Goal: Obtain resource: Obtain resource

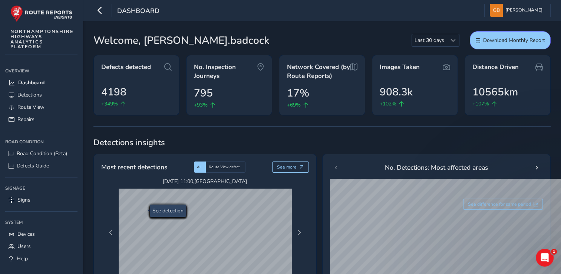
scroll to position [74, 0]
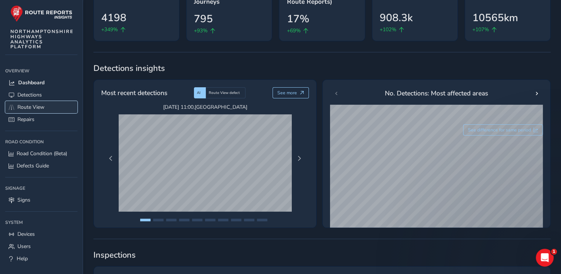
click at [34, 107] on span "Route View" at bounding box center [30, 106] width 27 height 7
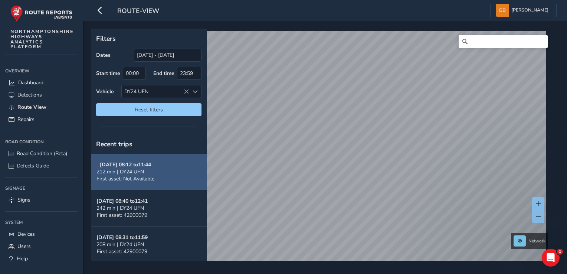
click at [157, 172] on button "[DATE] 08:12 to 11:44 212 min | DY24 UFN First asset: Not Available" at bounding box center [149, 171] width 116 height 36
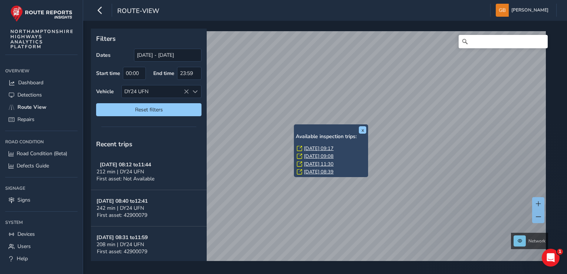
click at [317, 148] on link "[DATE] 09:17" at bounding box center [319, 148] width 30 height 7
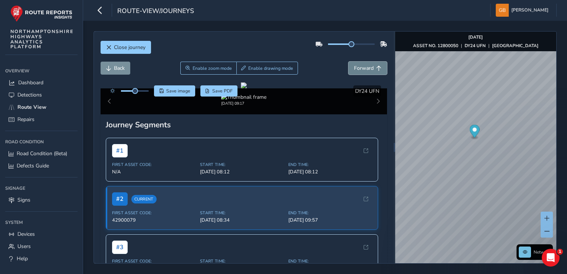
click at [363, 68] on span "Forward" at bounding box center [364, 68] width 20 height 7
click at [364, 68] on span "Forward" at bounding box center [364, 68] width 20 height 7
click at [365, 68] on span "Forward" at bounding box center [364, 68] width 20 height 7
click at [366, 67] on span "Forward" at bounding box center [364, 68] width 20 height 7
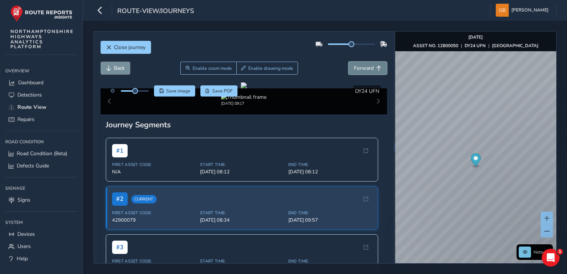
click at [366, 67] on span "Forward" at bounding box center [364, 68] width 20 height 7
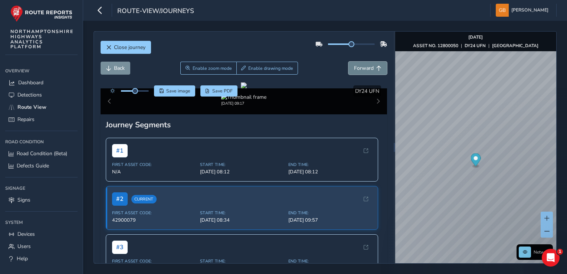
click at [366, 67] on span "Forward" at bounding box center [364, 68] width 20 height 7
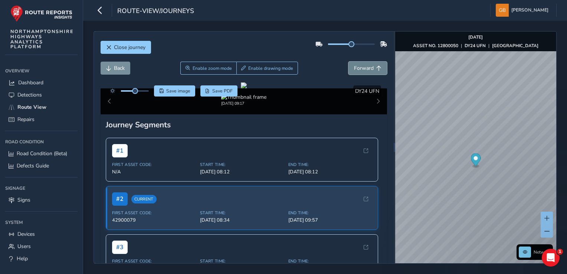
click at [366, 67] on span "Forward" at bounding box center [364, 68] width 20 height 7
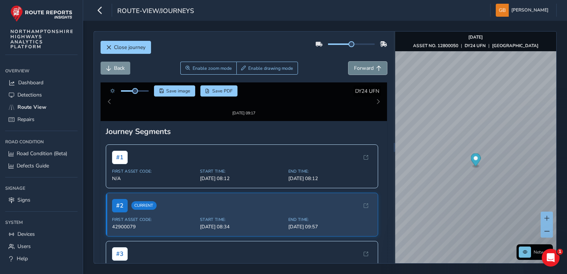
click at [366, 67] on span "Forward" at bounding box center [364, 68] width 20 height 7
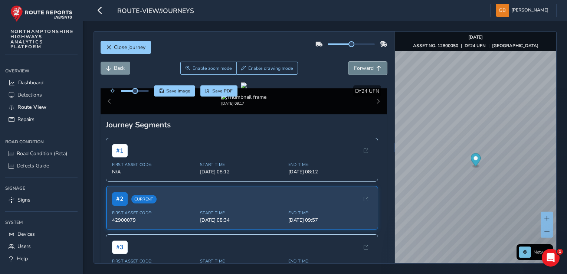
click at [366, 67] on span "Forward" at bounding box center [364, 68] width 20 height 7
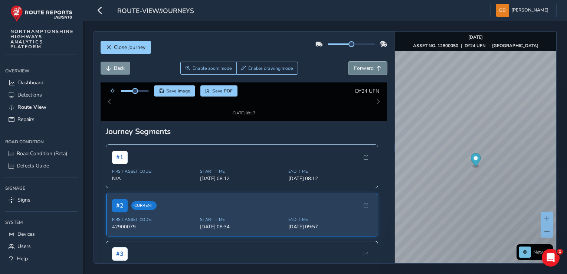
click at [366, 67] on span "Forward" at bounding box center [364, 68] width 20 height 7
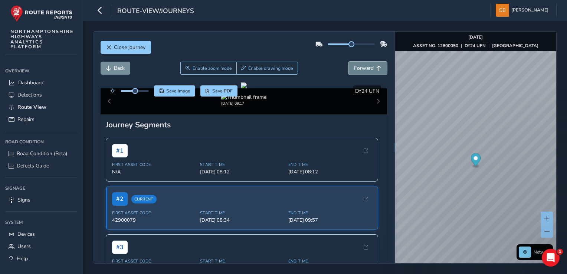
click at [366, 67] on span "Forward" at bounding box center [364, 68] width 20 height 7
click at [367, 67] on span "Forward" at bounding box center [364, 68] width 20 height 7
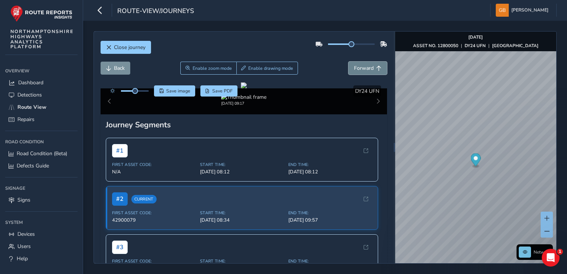
click at [367, 67] on span "Forward" at bounding box center [364, 68] width 20 height 7
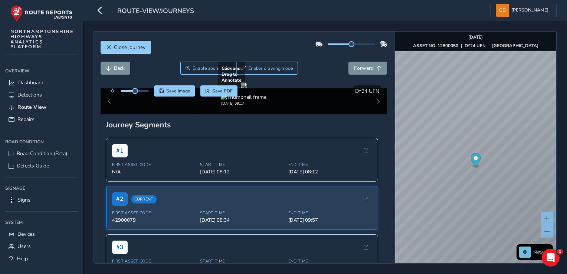
click at [241, 88] on div at bounding box center [244, 85] width 6 height 6
click at [365, 70] on span "Forward" at bounding box center [364, 68] width 20 height 7
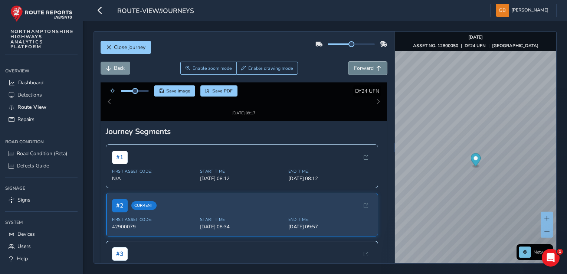
click at [365, 70] on span "Forward" at bounding box center [364, 68] width 20 height 7
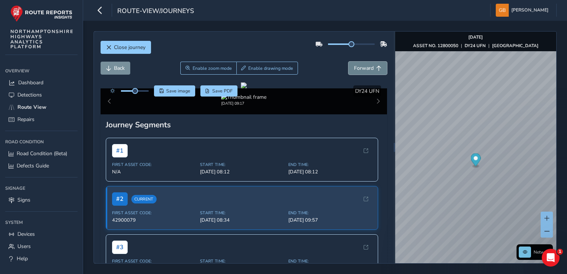
click at [365, 70] on span "Forward" at bounding box center [364, 68] width 20 height 7
click at [366, 70] on span "Forward" at bounding box center [364, 68] width 20 height 7
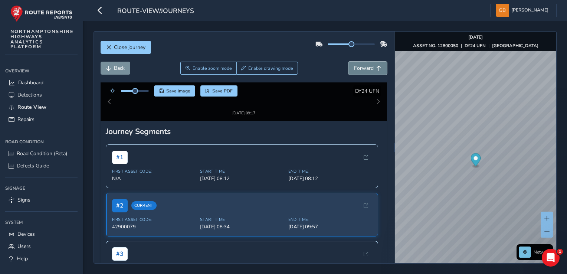
click at [369, 69] on button "Forward" at bounding box center [367, 68] width 39 height 13
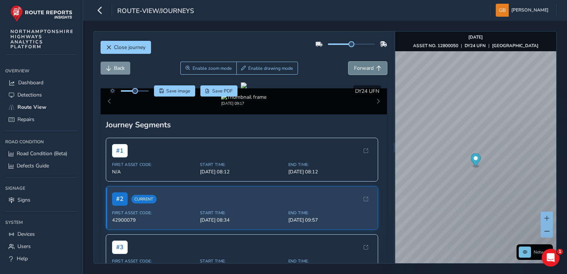
click at [371, 69] on button "Forward" at bounding box center [367, 68] width 39 height 13
click at [376, 68] on span "Forward" at bounding box center [378, 68] width 5 height 5
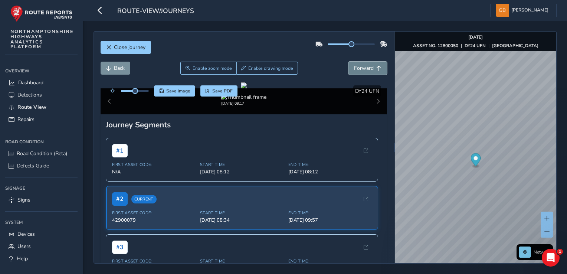
click at [376, 68] on span "Forward" at bounding box center [378, 68] width 5 height 5
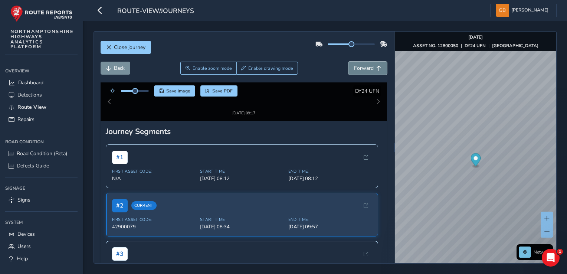
click at [376, 68] on span "Forward" at bounding box center [378, 68] width 5 height 5
click at [376, 67] on button "Forward" at bounding box center [367, 68] width 39 height 13
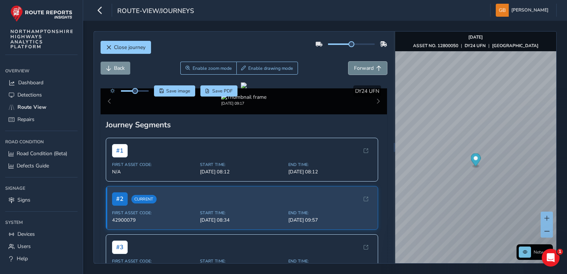
click at [376, 67] on button "Forward" at bounding box center [367, 68] width 39 height 13
click at [377, 67] on button "Forward" at bounding box center [367, 68] width 39 height 13
click at [378, 67] on button "Forward" at bounding box center [367, 68] width 39 height 13
click at [371, 70] on button "Forward" at bounding box center [367, 68] width 39 height 13
click at [371, 72] on button "Forward" at bounding box center [367, 68] width 39 height 13
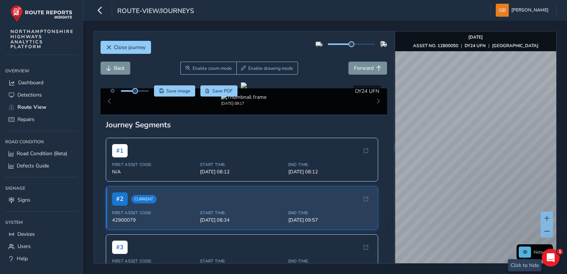
click at [523, 253] on div "Network [DATE] ASSET NO. 12800050 | DY24 UFN | STANION ROAD © Mapbox © OpenStre…" at bounding box center [475, 147] width 161 height 231
click at [478, 273] on html "route-view/journeys [PERSON_NAME] Colour Scheme: Dark Dim Light Logout Close jo…" at bounding box center [283, 137] width 567 height 274
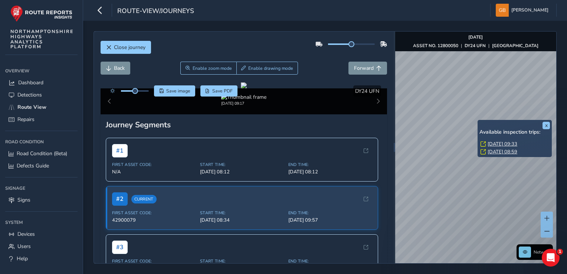
click at [489, 143] on link "[DATE] 09:33" at bounding box center [502, 144] width 30 height 7
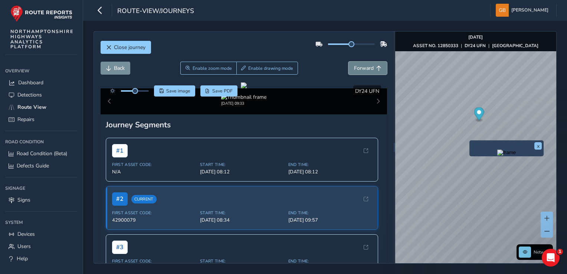
click at [359, 71] on span "Forward" at bounding box center [364, 68] width 20 height 7
click at [359, 70] on span "Forward" at bounding box center [364, 68] width 20 height 7
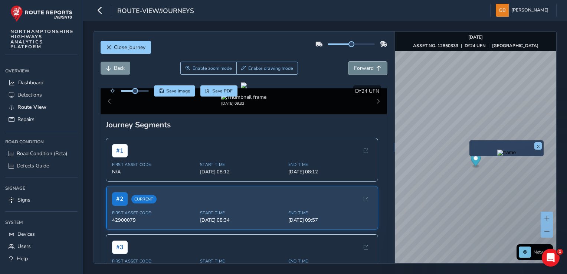
click at [359, 70] on span "Forward" at bounding box center [364, 68] width 20 height 7
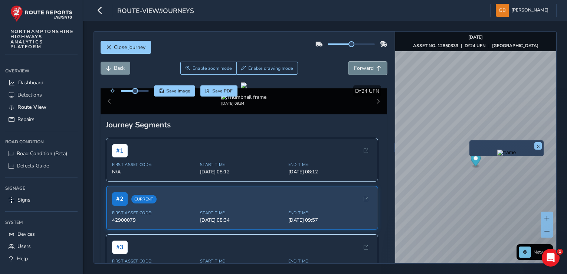
click at [359, 70] on span "Forward" at bounding box center [364, 68] width 20 height 7
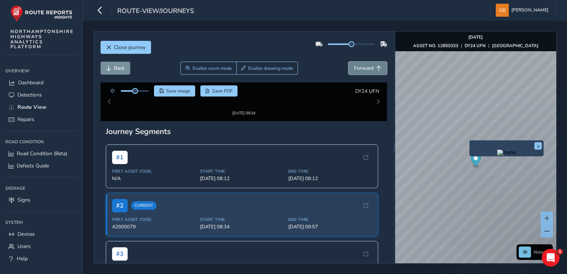
click at [359, 70] on span "Forward" at bounding box center [364, 68] width 20 height 7
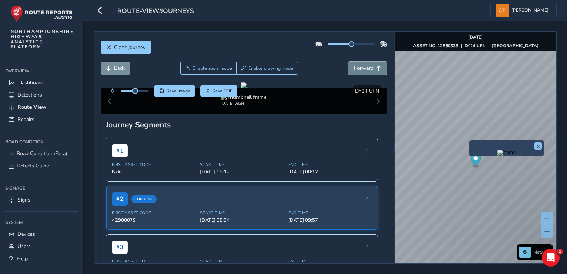
click at [359, 70] on span "Forward" at bounding box center [364, 68] width 20 height 7
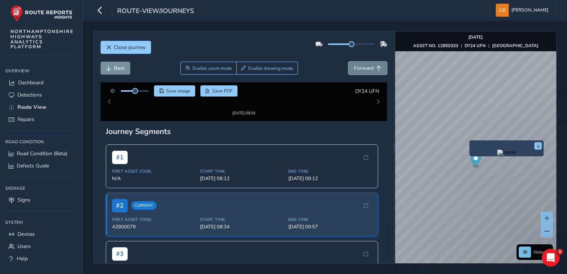
click at [359, 70] on span "Forward" at bounding box center [364, 68] width 20 height 7
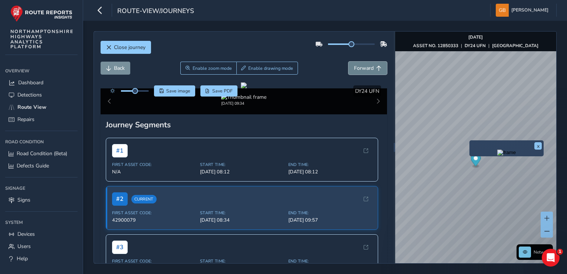
click at [359, 70] on span "Forward" at bounding box center [364, 68] width 20 height 7
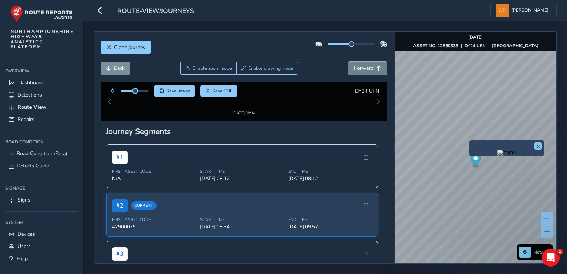
click at [359, 70] on span "Forward" at bounding box center [364, 68] width 20 height 7
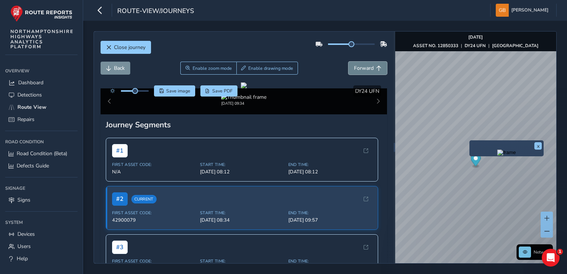
click at [360, 70] on span "Forward" at bounding box center [364, 68] width 20 height 7
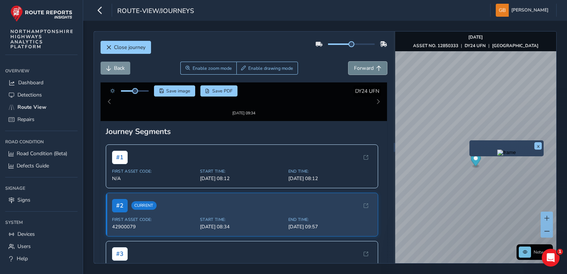
click at [360, 70] on span "Forward" at bounding box center [364, 68] width 20 height 7
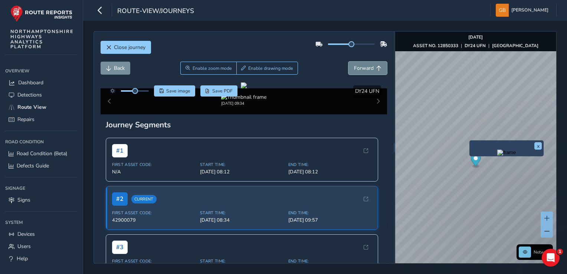
click at [360, 70] on span "Forward" at bounding box center [364, 68] width 20 height 7
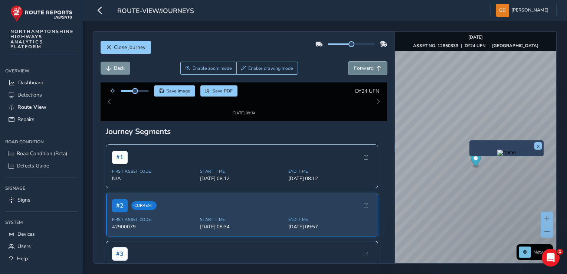
click at [360, 70] on span "Forward" at bounding box center [364, 68] width 20 height 7
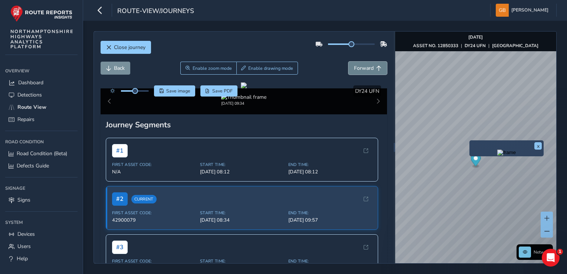
click at [360, 70] on span "Forward" at bounding box center [364, 68] width 20 height 7
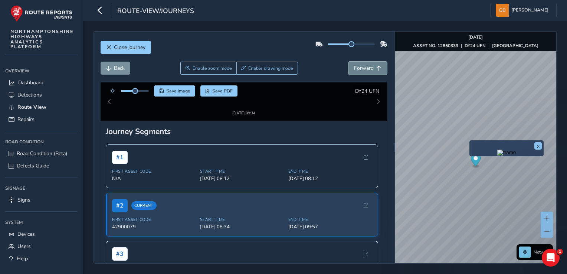
click at [360, 70] on span "Forward" at bounding box center [364, 68] width 20 height 7
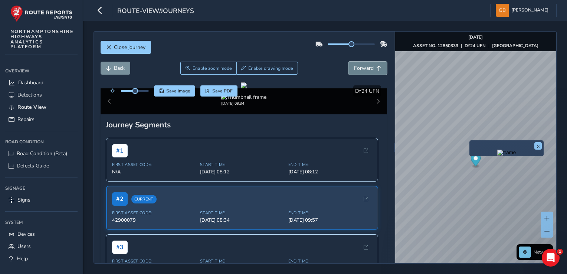
click at [360, 70] on span "Forward" at bounding box center [364, 68] width 20 height 7
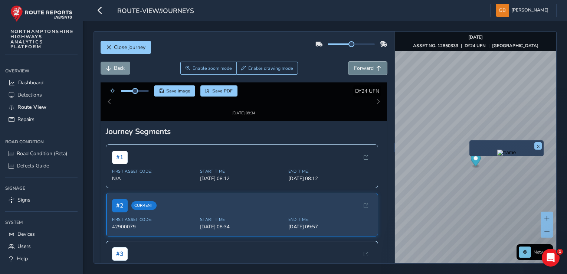
click at [360, 70] on span "Forward" at bounding box center [364, 68] width 20 height 7
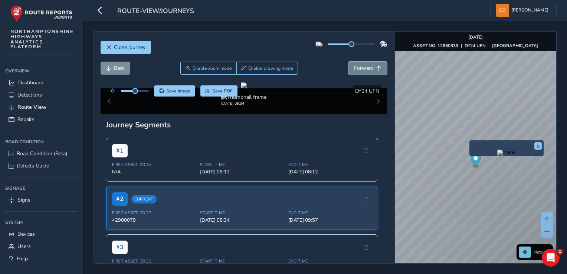
click at [360, 70] on span "Forward" at bounding box center [364, 68] width 20 height 7
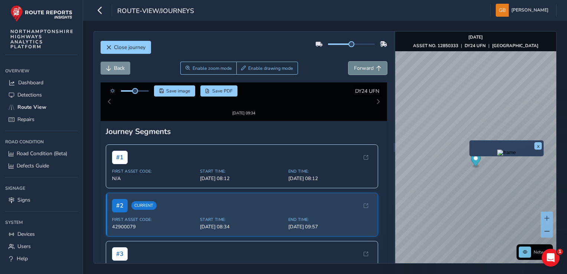
click at [360, 70] on span "Forward" at bounding box center [364, 68] width 20 height 7
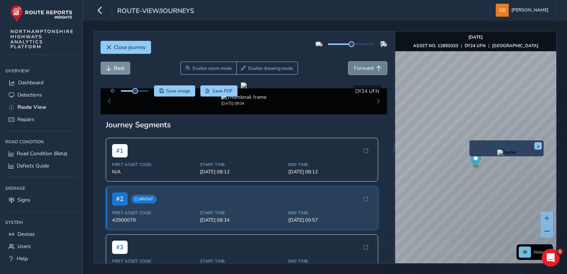
click at [360, 70] on span "Forward" at bounding box center [364, 68] width 20 height 7
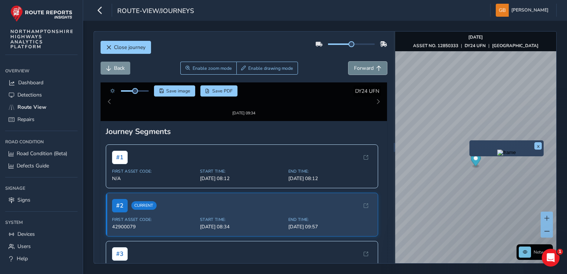
click at [360, 70] on span "Forward" at bounding box center [364, 68] width 20 height 7
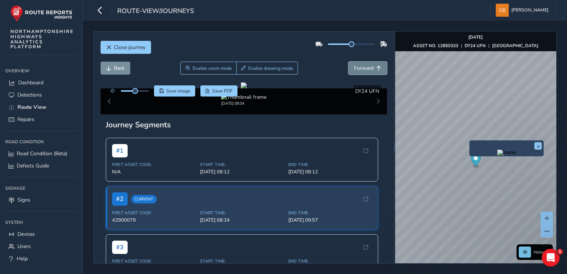
click at [360, 70] on span "Forward" at bounding box center [364, 68] width 20 height 7
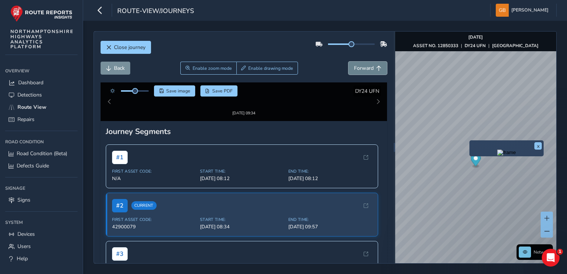
click at [360, 70] on span "Forward" at bounding box center [364, 68] width 20 height 7
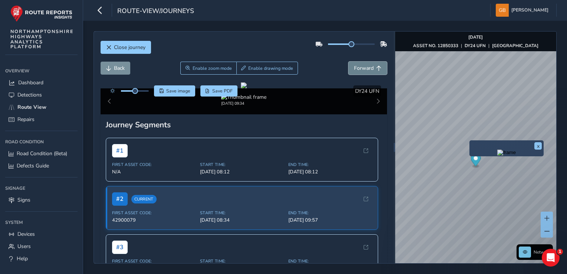
click at [360, 70] on span "Forward" at bounding box center [364, 68] width 20 height 7
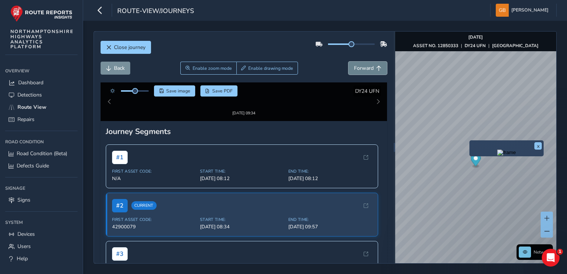
click at [360, 70] on span "Forward" at bounding box center [364, 68] width 20 height 7
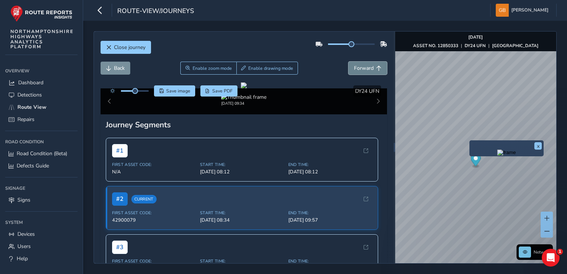
click at [360, 70] on span "Forward" at bounding box center [364, 68] width 20 height 7
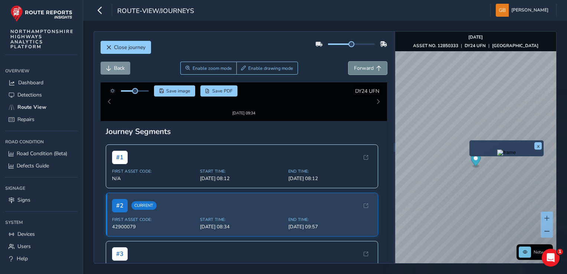
click at [360, 70] on span "Forward" at bounding box center [364, 68] width 20 height 7
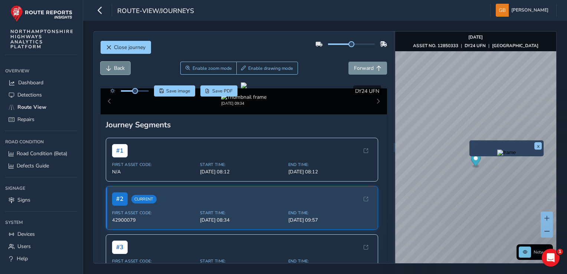
click at [116, 69] on span "Back" at bounding box center [119, 68] width 11 height 7
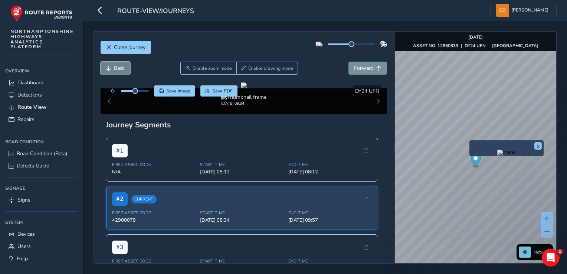
click at [116, 69] on span "Back" at bounding box center [119, 68] width 11 height 7
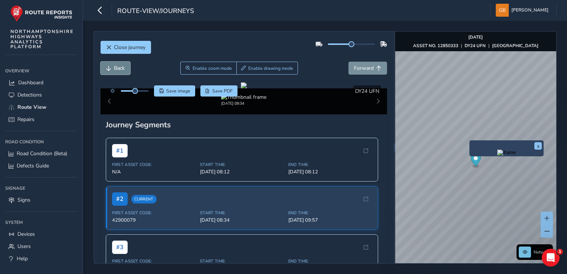
click at [116, 69] on span "Back" at bounding box center [119, 68] width 11 height 7
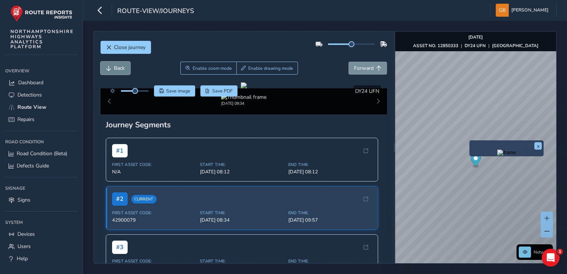
click at [116, 69] on span "Back" at bounding box center [119, 68] width 11 height 7
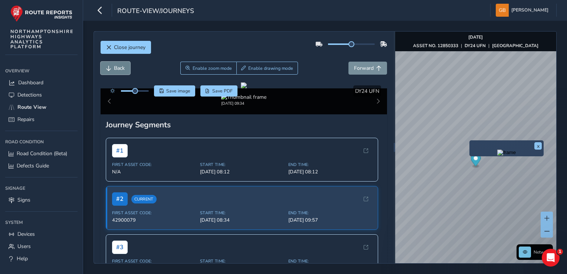
click at [116, 69] on span "Back" at bounding box center [119, 68] width 11 height 7
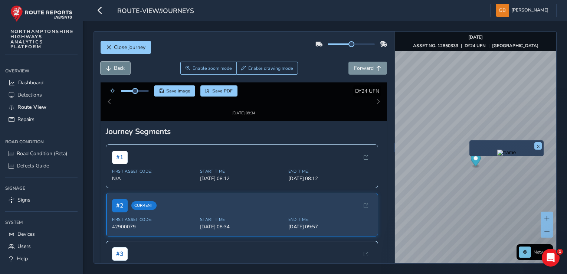
click at [116, 69] on span "Back" at bounding box center [119, 68] width 11 height 7
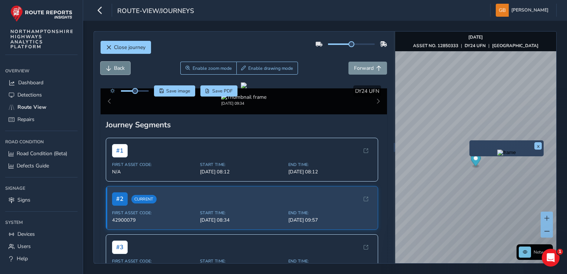
click at [116, 69] on span "Back" at bounding box center [119, 68] width 11 height 7
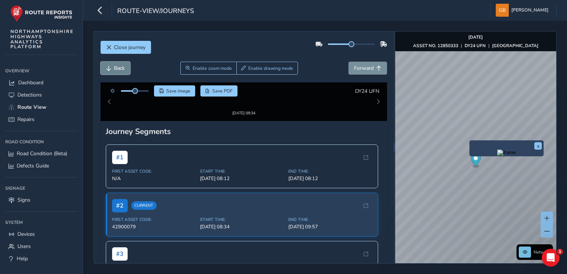
click at [116, 69] on span "Back" at bounding box center [119, 68] width 11 height 7
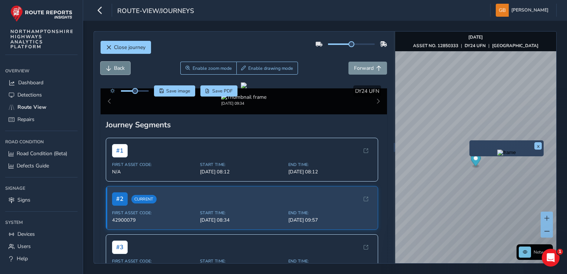
click at [116, 69] on span "Back" at bounding box center [119, 68] width 11 height 7
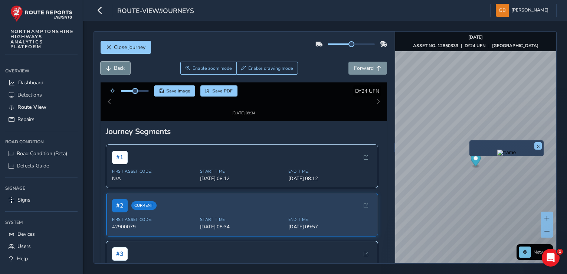
click at [116, 69] on span "Back" at bounding box center [119, 68] width 11 height 7
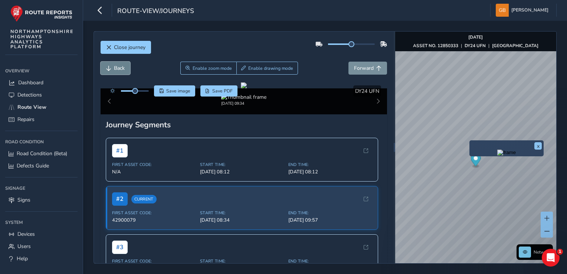
click at [116, 69] on span "Back" at bounding box center [119, 68] width 11 height 7
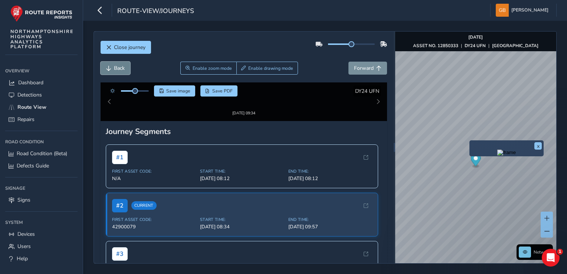
click at [116, 69] on span "Back" at bounding box center [119, 68] width 11 height 7
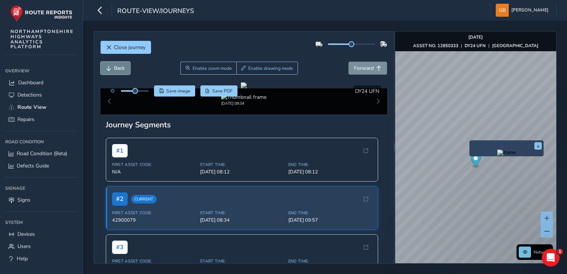
click at [116, 69] on span "Back" at bounding box center [119, 68] width 11 height 7
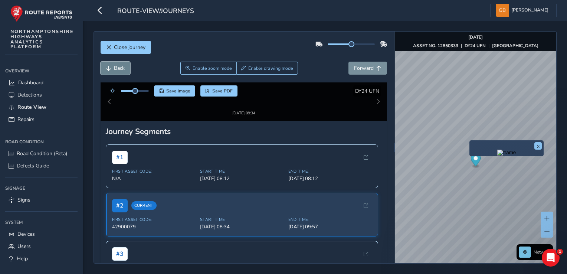
click at [116, 69] on span "Back" at bounding box center [119, 68] width 11 height 7
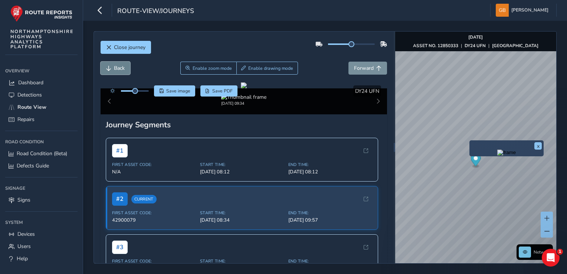
click at [116, 69] on span "Back" at bounding box center [119, 68] width 11 height 7
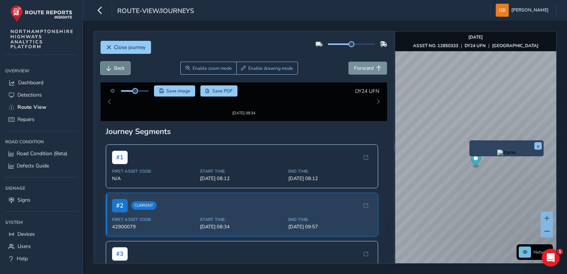
click at [116, 69] on span "Back" at bounding box center [119, 68] width 11 height 7
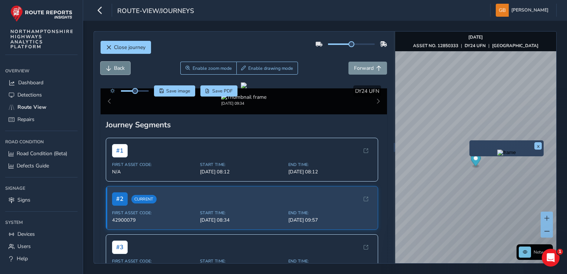
click at [116, 69] on span "Back" at bounding box center [119, 68] width 11 height 7
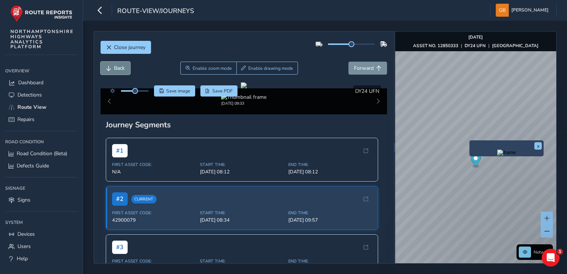
click at [116, 69] on span "Back" at bounding box center [119, 68] width 11 height 7
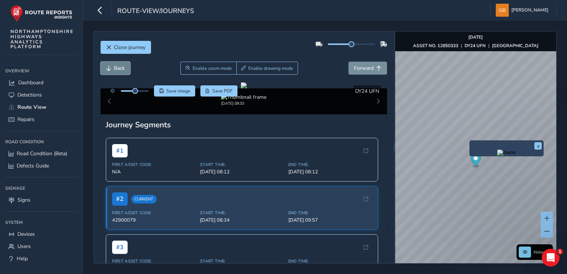
click at [116, 69] on span "Back" at bounding box center [119, 68] width 11 height 7
click at [357, 67] on span "Forward" at bounding box center [364, 68] width 20 height 7
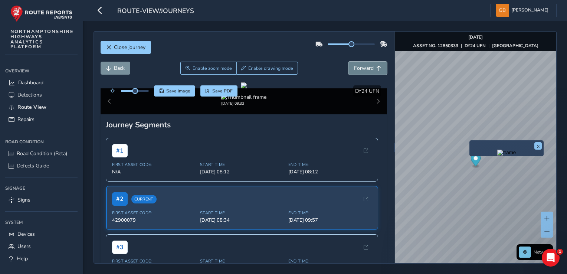
click at [357, 67] on span "Forward" at bounding box center [364, 68] width 20 height 7
click at [121, 67] on span "Back" at bounding box center [119, 68] width 11 height 7
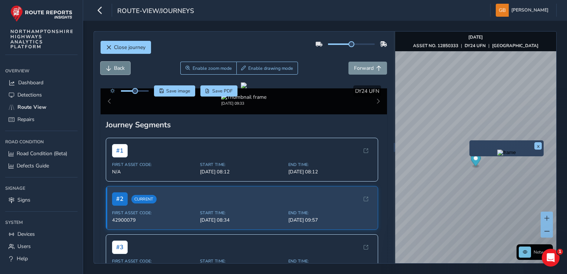
click at [122, 67] on span "Back" at bounding box center [119, 68] width 11 height 7
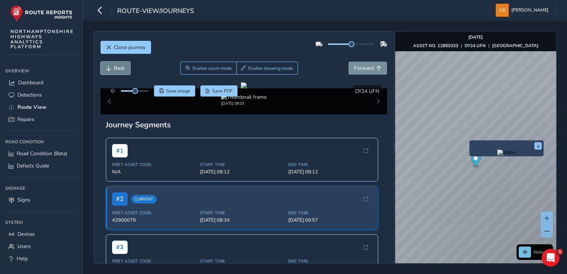
click at [122, 67] on span "Back" at bounding box center [119, 68] width 11 height 7
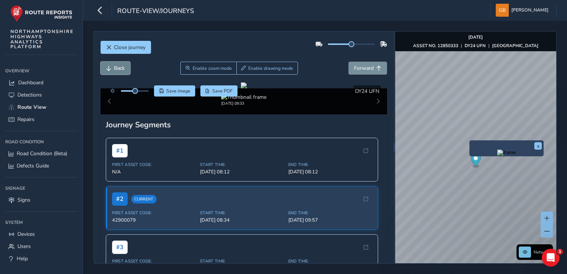
click at [122, 67] on span "Back" at bounding box center [119, 68] width 11 height 7
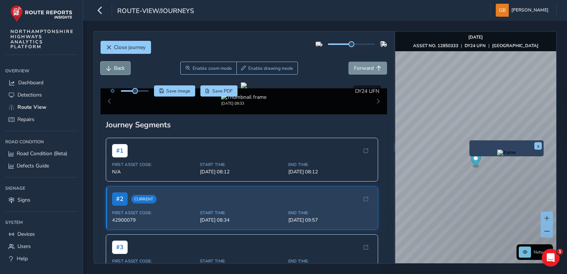
click at [122, 67] on span "Back" at bounding box center [119, 68] width 11 height 7
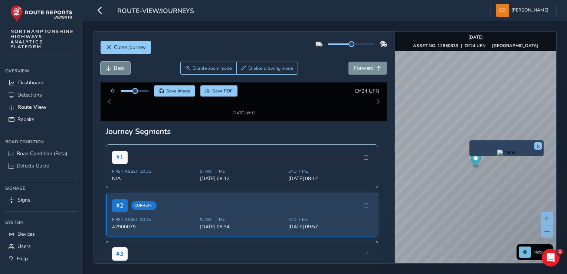
click at [122, 67] on span "Back" at bounding box center [119, 68] width 11 height 7
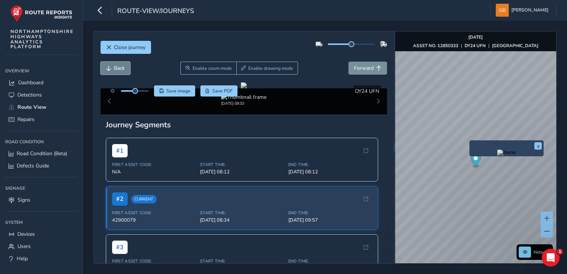
click at [122, 67] on span "Back" at bounding box center [119, 68] width 11 height 7
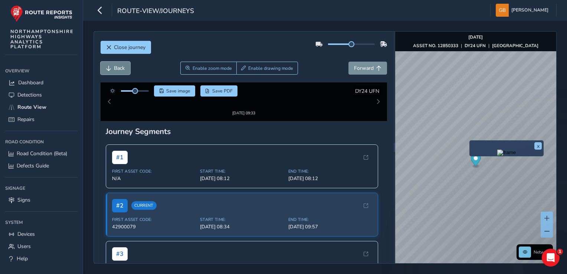
click at [122, 66] on span "Back" at bounding box center [119, 68] width 11 height 7
click at [123, 66] on span "Back" at bounding box center [119, 68] width 11 height 7
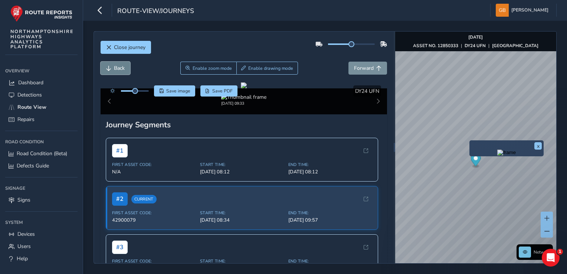
click at [123, 66] on span "Back" at bounding box center [119, 68] width 11 height 7
click at [124, 66] on span "Back" at bounding box center [119, 68] width 11 height 7
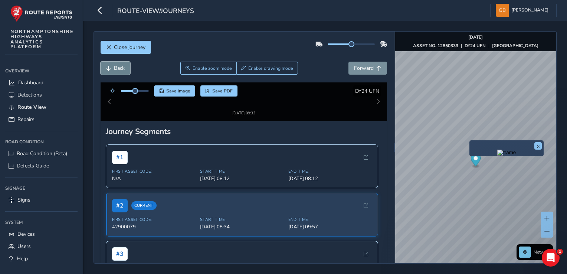
click at [125, 66] on span "Back" at bounding box center [119, 68] width 11 height 7
click at [125, 66] on button "Back" at bounding box center [115, 68] width 30 height 13
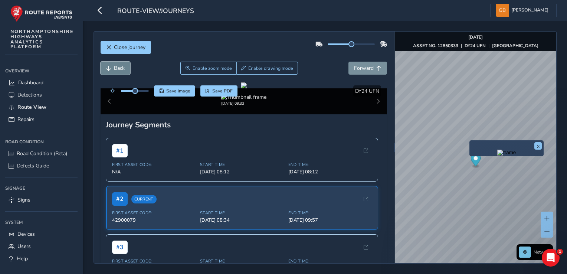
click at [125, 66] on button "Back" at bounding box center [115, 68] width 30 height 13
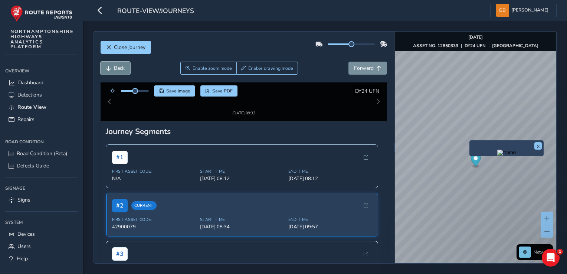
click at [125, 66] on button "Back" at bounding box center [115, 68] width 30 height 13
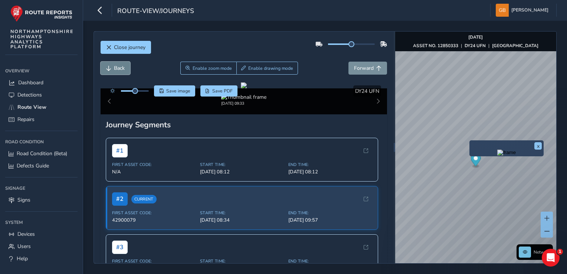
click at [125, 66] on button "Back" at bounding box center [115, 68] width 30 height 13
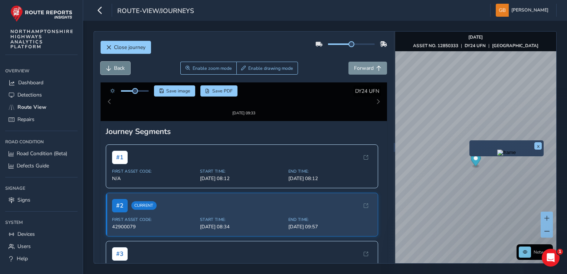
click at [125, 66] on button "Back" at bounding box center [115, 68] width 30 height 13
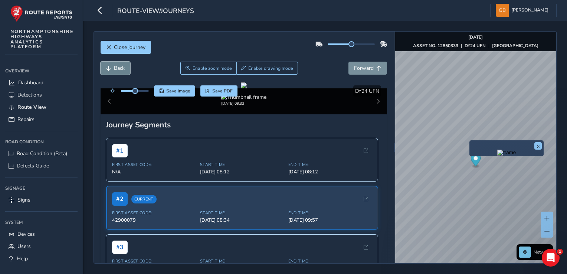
click at [125, 66] on button "Back" at bounding box center [115, 68] width 30 height 13
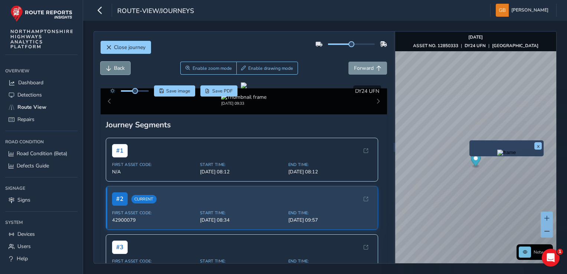
click at [125, 66] on button "Back" at bounding box center [115, 68] width 30 height 13
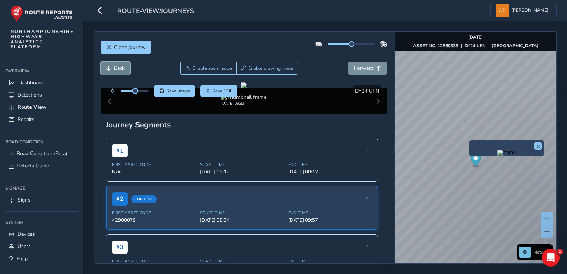
click at [125, 66] on button "Back" at bounding box center [115, 68] width 30 height 13
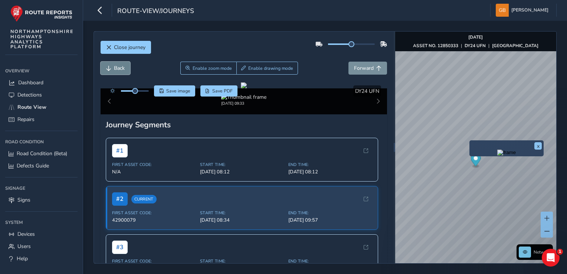
click at [125, 66] on button "Back" at bounding box center [115, 68] width 30 height 13
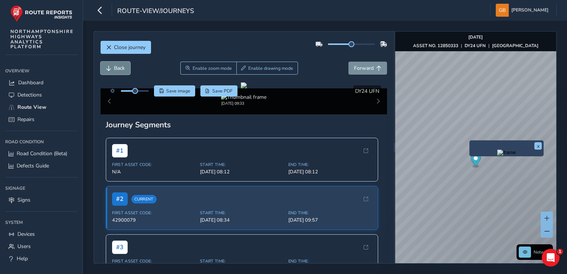
click at [125, 66] on button "Back" at bounding box center [115, 68] width 30 height 13
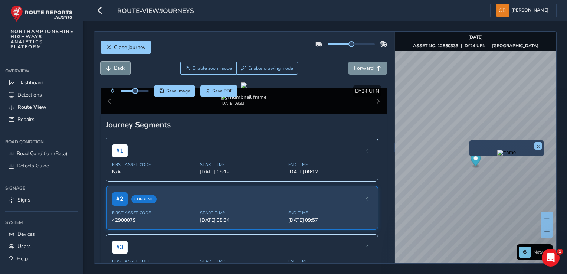
click at [125, 66] on button "Back" at bounding box center [115, 68] width 30 height 13
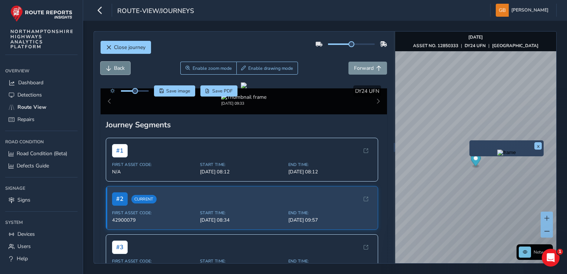
click at [125, 66] on button "Back" at bounding box center [115, 68] width 30 height 13
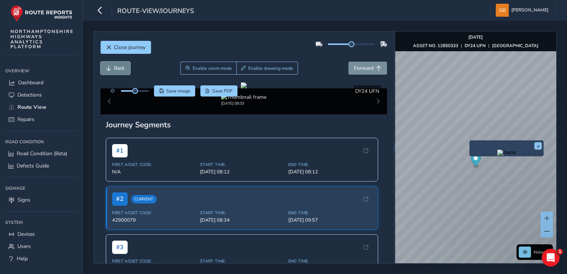
click at [125, 66] on button "Back" at bounding box center [115, 68] width 30 height 13
click at [126, 66] on button "Back" at bounding box center [115, 68] width 30 height 13
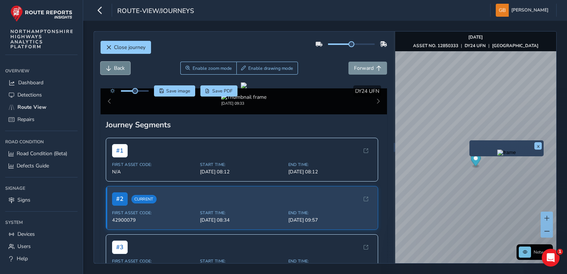
click at [126, 66] on button "Back" at bounding box center [115, 68] width 30 height 13
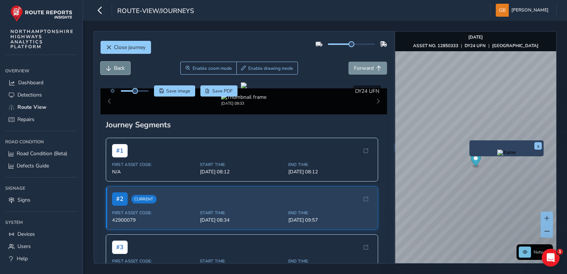
click at [126, 66] on button "Back" at bounding box center [115, 68] width 30 height 13
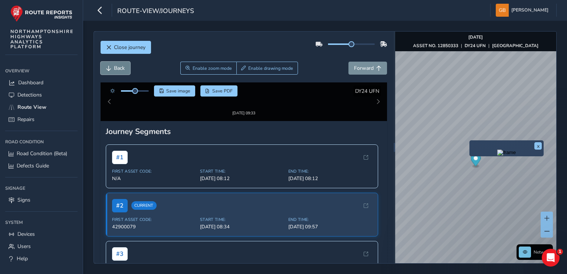
click at [126, 66] on button "Back" at bounding box center [115, 68] width 30 height 13
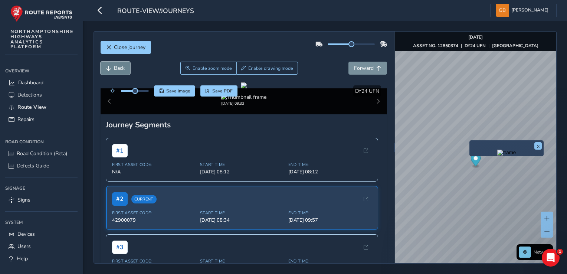
click at [126, 66] on button "Back" at bounding box center [115, 68] width 30 height 13
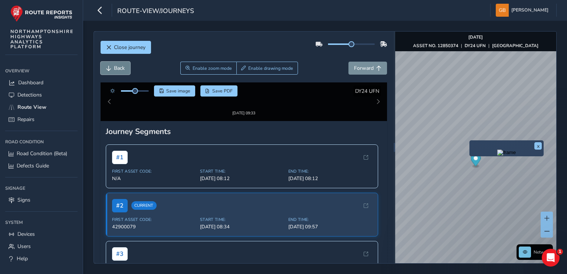
click at [126, 66] on button "Back" at bounding box center [115, 68] width 30 height 13
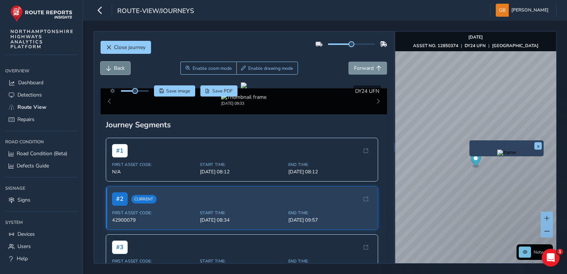
click at [126, 66] on button "Back" at bounding box center [115, 68] width 30 height 13
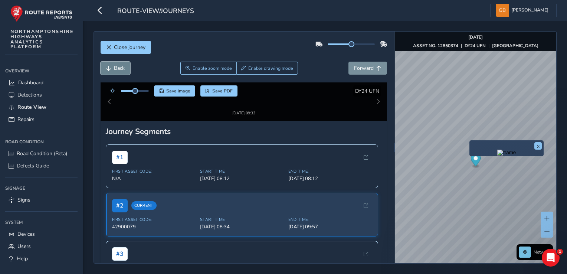
click at [126, 66] on button "Back" at bounding box center [115, 68] width 30 height 13
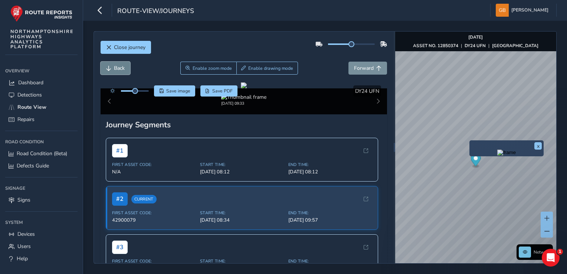
click at [126, 66] on button "Back" at bounding box center [115, 68] width 30 height 13
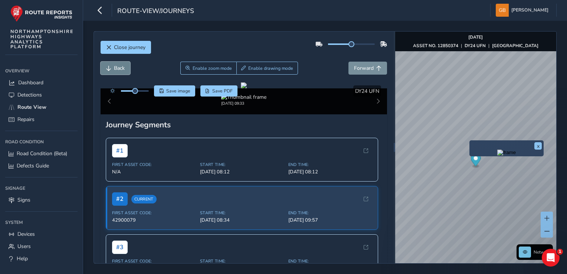
click at [126, 66] on button "Back" at bounding box center [115, 68] width 30 height 13
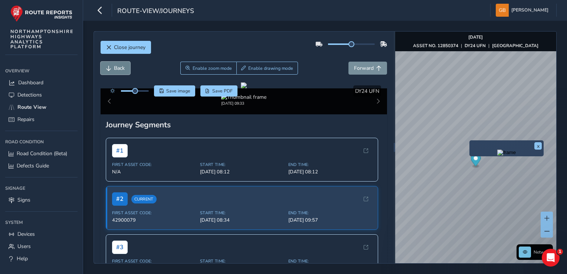
click at [126, 66] on button "Back" at bounding box center [115, 68] width 30 height 13
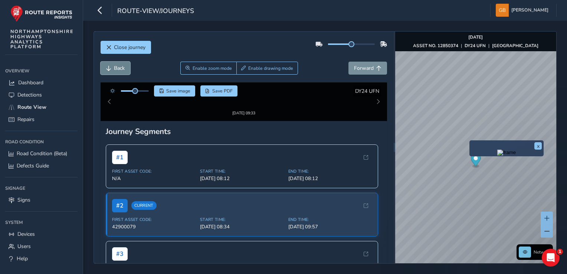
click at [126, 66] on button "Back" at bounding box center [115, 68] width 30 height 13
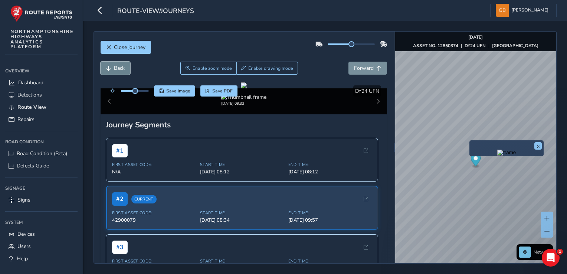
click at [126, 66] on button "Back" at bounding box center [115, 68] width 30 height 13
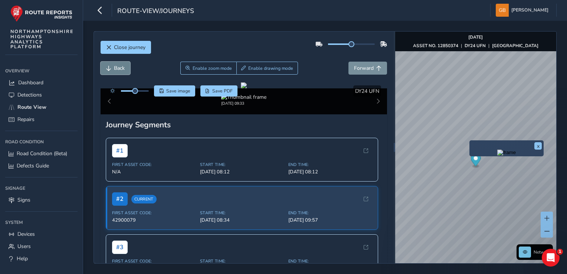
click at [126, 66] on button "Back" at bounding box center [115, 68] width 30 height 13
click at [359, 66] on span "Forward" at bounding box center [364, 68] width 20 height 7
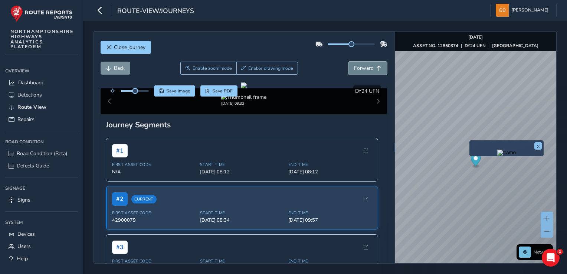
click at [359, 66] on span "Forward" at bounding box center [364, 68] width 20 height 7
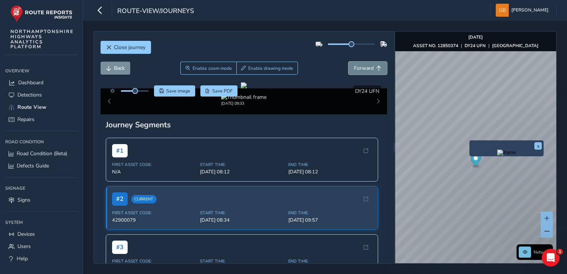
click at [359, 66] on span "Forward" at bounding box center [364, 68] width 20 height 7
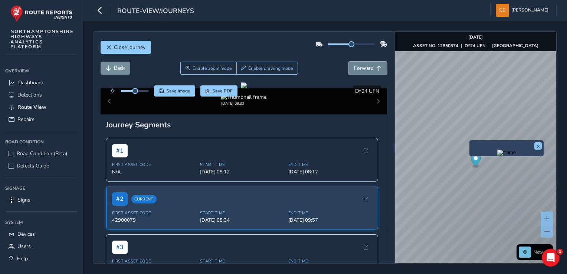
click at [359, 66] on span "Forward" at bounding box center [364, 68] width 20 height 7
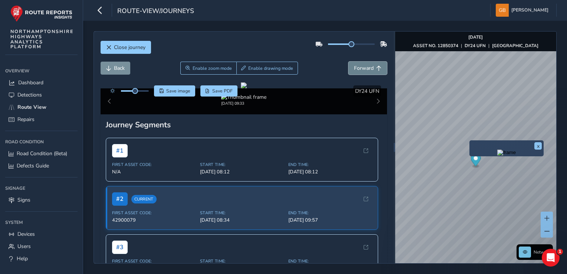
click at [359, 66] on span "Forward" at bounding box center [364, 68] width 20 height 7
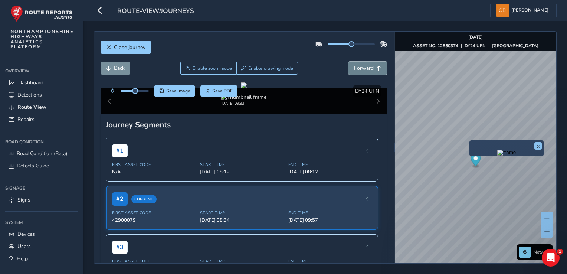
click at [359, 66] on span "Forward" at bounding box center [364, 68] width 20 height 7
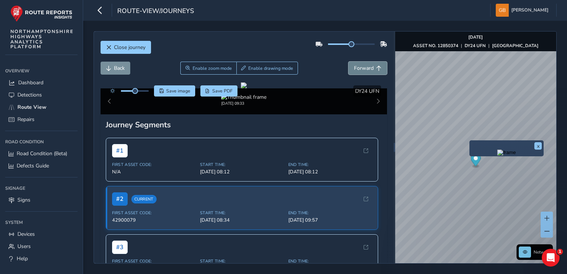
click at [359, 66] on span "Forward" at bounding box center [364, 68] width 20 height 7
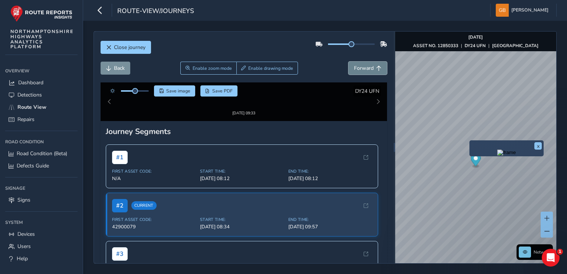
click at [359, 66] on span "Forward" at bounding box center [364, 68] width 20 height 7
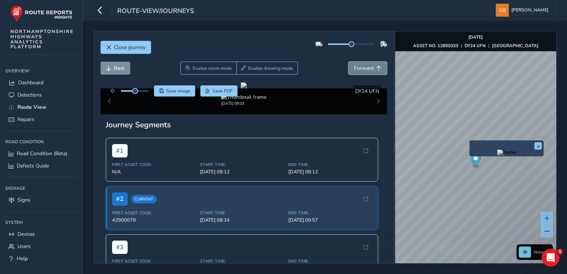
click at [359, 66] on span "Forward" at bounding box center [364, 68] width 20 height 7
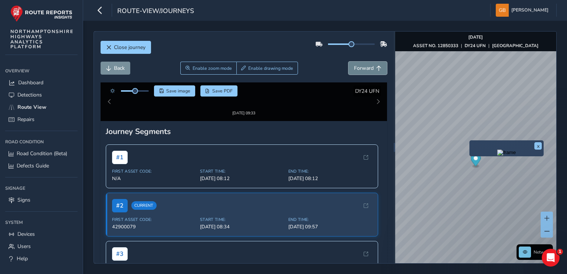
click at [359, 66] on span "Forward" at bounding box center [364, 68] width 20 height 7
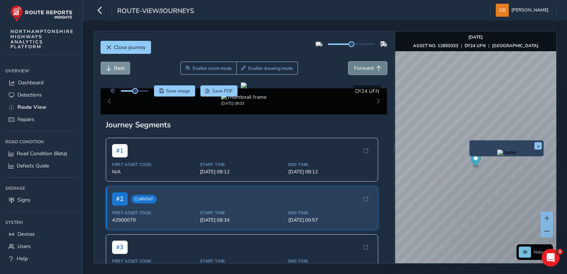
click at [359, 66] on span "Forward" at bounding box center [364, 68] width 20 height 7
click at [394, 194] on div "Close journey Back Enable zoom mode Enable drawing mode Forward Click and Drag …" at bounding box center [324, 147] width 463 height 232
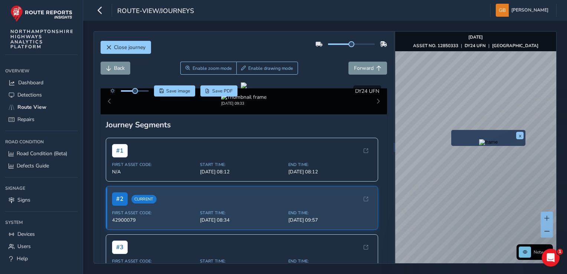
click at [452, 131] on div "x" at bounding box center [488, 138] width 74 height 16
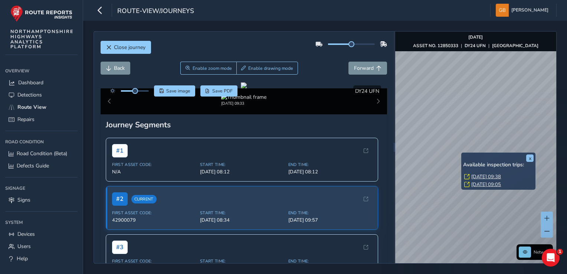
click at [461, 153] on div "x Available inspection trips: [GEOGRAPHIC_DATA][DATE] 09:38 [DATE] 09:05" at bounding box center [498, 170] width 74 height 37
click at [489, 177] on link "[DATE] 09:38" at bounding box center [486, 176] width 30 height 7
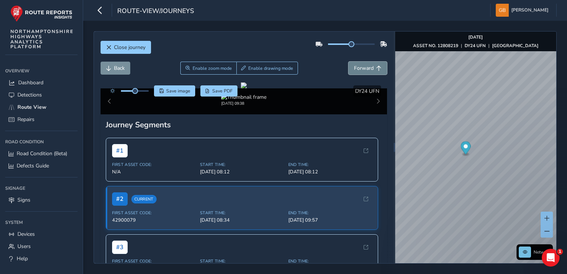
click at [357, 68] on span "Forward" at bounding box center [364, 68] width 20 height 7
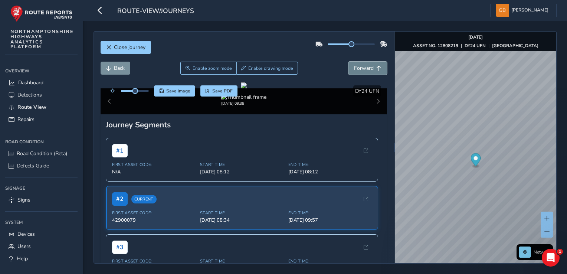
click at [357, 68] on span "Forward" at bounding box center [364, 68] width 20 height 7
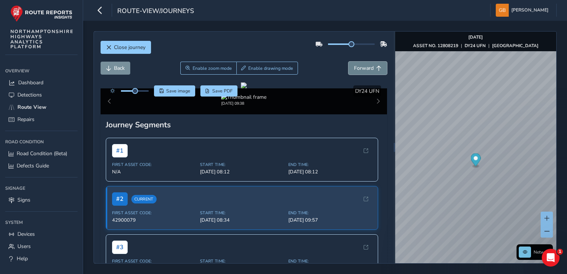
click at [357, 68] on span "Forward" at bounding box center [364, 68] width 20 height 7
drag, startPoint x: 111, startPoint y: 83, endPoint x: 131, endPoint y: 86, distance: 19.6
click at [131, 86] on div "Click and Drag to Annotate [DATE] 09:38 Save image Save PDF Hide detections DY2…" at bounding box center [243, 98] width 287 height 32
drag, startPoint x: 197, startPoint y: 86, endPoint x: 193, endPoint y: 125, distance: 39.5
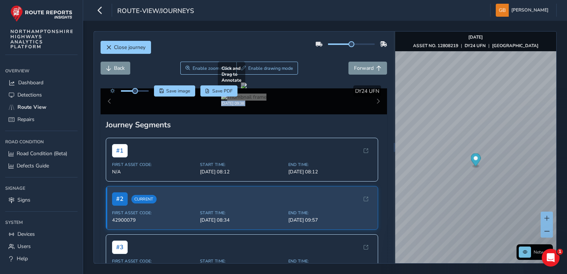
click at [193, 114] on div "Click and Drag to Annotate [DATE] 09:38 Save image Save PDF Hide detections DY2…" at bounding box center [243, 98] width 287 height 32
click at [174, 91] on span "Save image" at bounding box center [178, 91] width 24 height 6
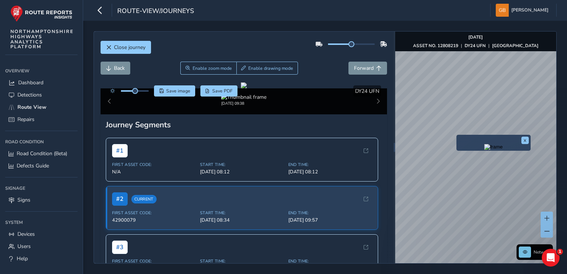
click at [457, 136] on div "x" at bounding box center [493, 143] width 74 height 16
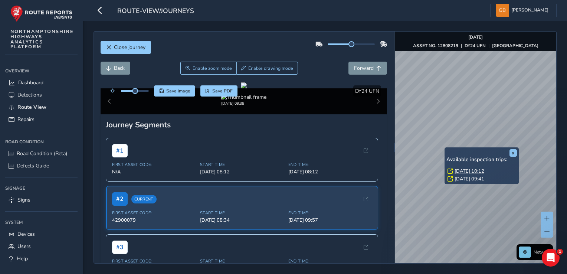
click at [467, 172] on link "[DATE] 10:12" at bounding box center [469, 171] width 30 height 7
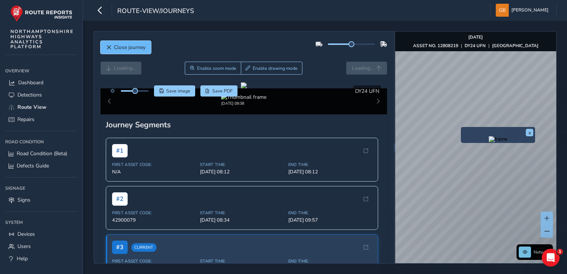
click at [137, 48] on span "Close journey" at bounding box center [130, 47] width 32 height 7
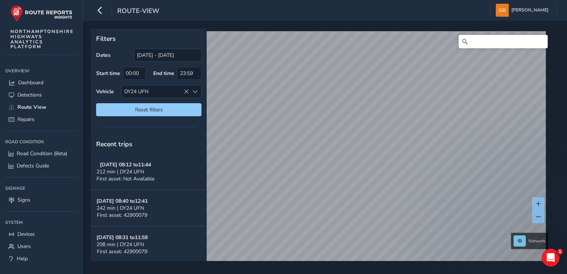
click at [356, 273] on html "route-view [PERSON_NAME] Colour Scheme: Dark Dim Light Logout Filters Dates [DA…" at bounding box center [283, 137] width 567 height 274
click at [383, 266] on div "Filters Dates [DATE] - [DATE] Start time 00:00 End time 23:59 Vehicle DY24 UFN …" at bounding box center [324, 147] width 483 height 253
click at [329, 273] on div "Filters Dates [DATE] - [DATE] Start time 00:00 End time 23:59 Vehicle DY24 UFN …" at bounding box center [324, 147] width 483 height 253
click at [311, 262] on div "Filters Dates [DATE] - [DATE] Start time 00:00 End time 23:59 Vehicle DY24 UFN …" at bounding box center [324, 147] width 483 height 253
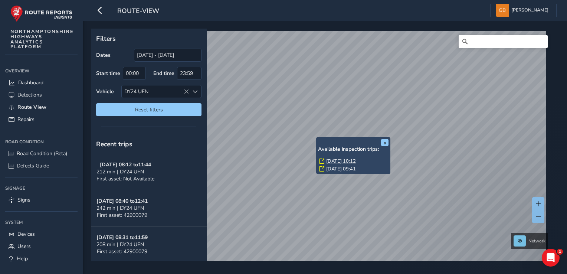
click at [330, 161] on link "[DATE] 10:12" at bounding box center [341, 161] width 30 height 7
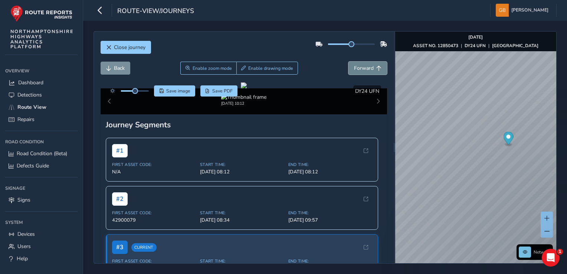
click at [361, 69] on span "Forward" at bounding box center [364, 68] width 20 height 7
click at [123, 70] on span "Back" at bounding box center [119, 68] width 11 height 7
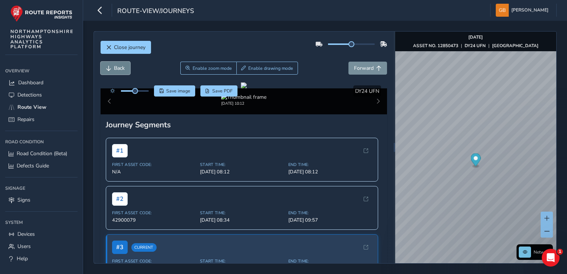
click at [117, 69] on span "Back" at bounding box center [119, 68] width 11 height 7
click at [117, 68] on span "Back" at bounding box center [119, 68] width 11 height 7
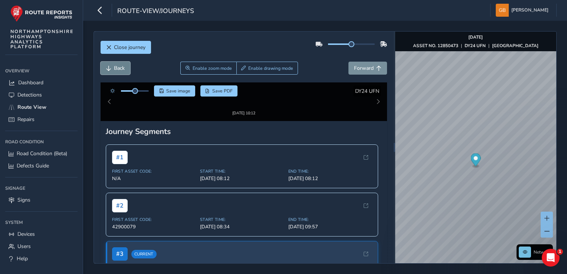
click at [117, 68] on span "Back" at bounding box center [119, 68] width 11 height 7
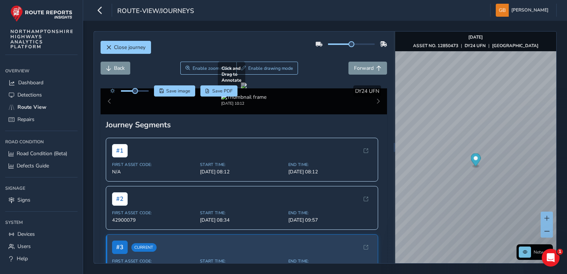
drag, startPoint x: 212, startPoint y: 125, endPoint x: 215, endPoint y: 148, distance: 22.8
click at [241, 88] on div at bounding box center [244, 85] width 6 height 6
click at [357, 70] on span "Forward" at bounding box center [364, 68] width 20 height 7
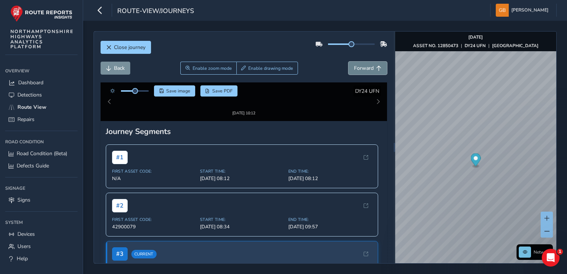
click at [357, 70] on span "Forward" at bounding box center [364, 68] width 20 height 7
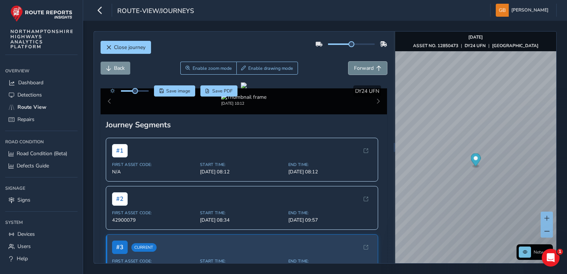
click at [357, 70] on span "Forward" at bounding box center [364, 68] width 20 height 7
click at [178, 90] on span "Save image" at bounding box center [178, 91] width 24 height 6
click at [360, 68] on span "Forward" at bounding box center [364, 68] width 20 height 7
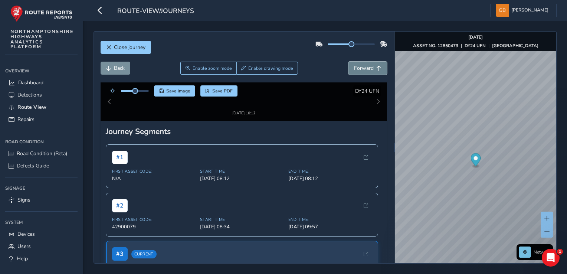
click at [360, 68] on span "Forward" at bounding box center [364, 68] width 20 height 7
click at [360, 67] on span "Forward" at bounding box center [364, 68] width 20 height 7
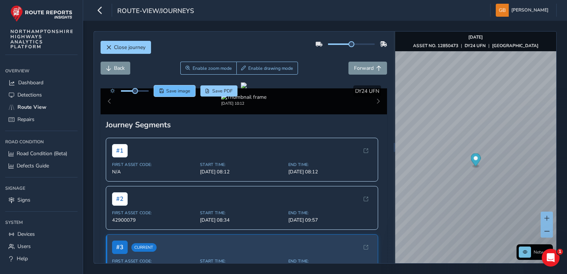
click at [175, 92] on span "Save image" at bounding box center [178, 91] width 24 height 6
